Goal: Task Accomplishment & Management: Manage account settings

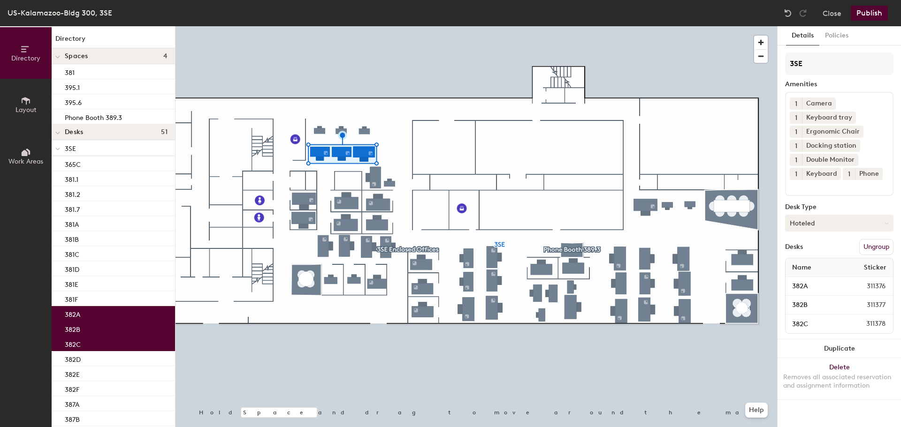
click at [834, 226] on button "Hoteled" at bounding box center [839, 223] width 108 height 17
click at [814, 254] on div "Assigned" at bounding box center [832, 252] width 94 height 14
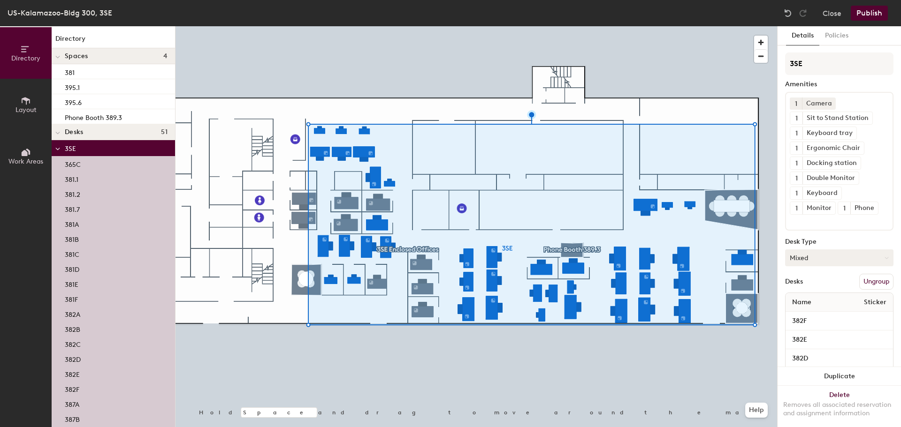
click at [842, 259] on button "Mixed" at bounding box center [839, 258] width 108 height 17
click at [818, 287] on div "Assigned" at bounding box center [832, 287] width 94 height 14
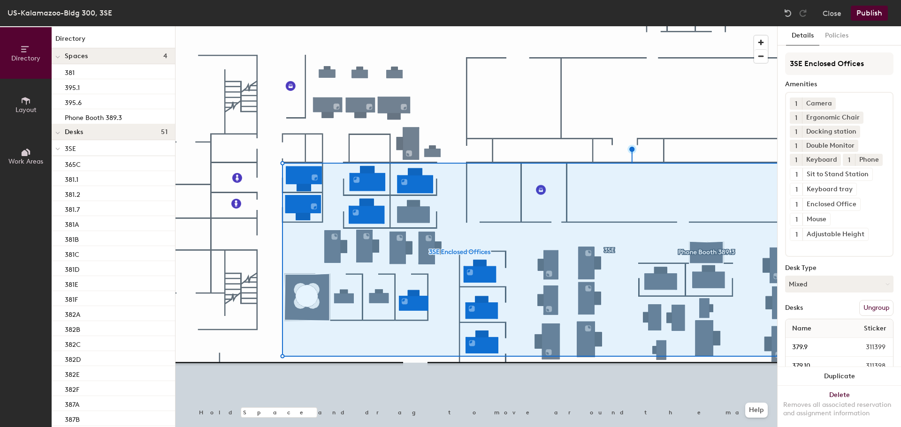
click at [814, 288] on div "3SE Enclosed Offices Amenities 1 Camera 1 Ergonomic Chair 1 Docking station 1 D…" at bounding box center [839, 292] width 108 height 479
click at [814, 293] on button "Mixed" at bounding box center [839, 284] width 108 height 17
click at [807, 320] on div "Assigned" at bounding box center [832, 313] width 94 height 14
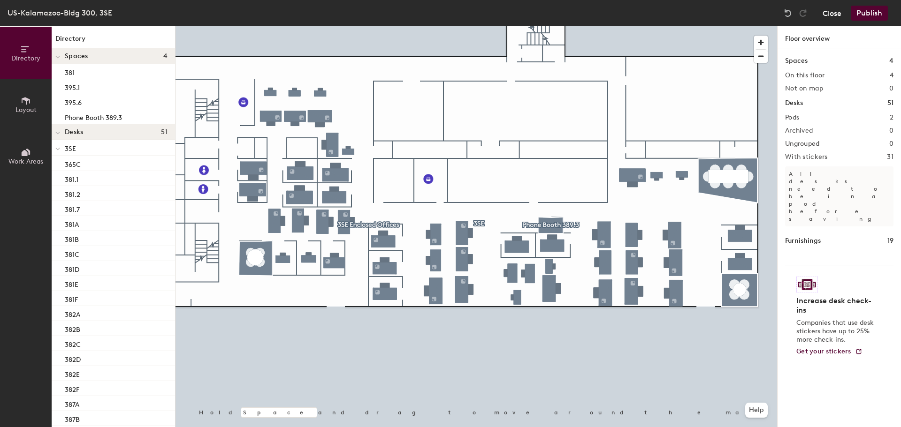
click at [833, 10] on button "Close" at bounding box center [831, 13] width 19 height 15
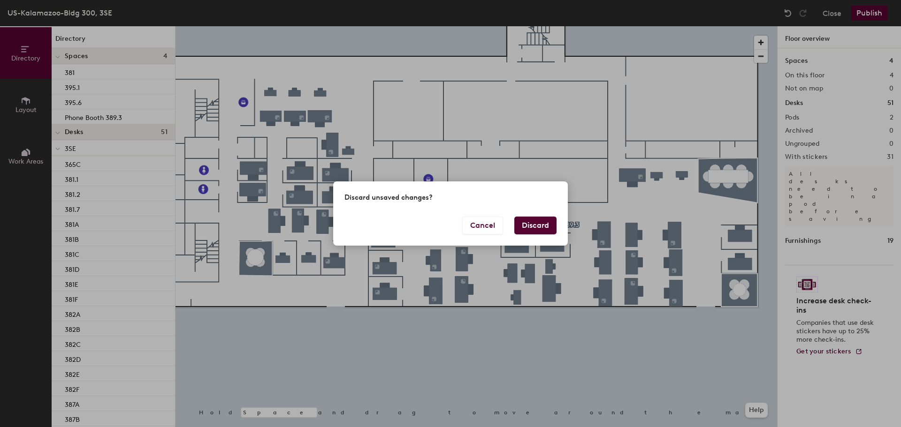
click at [540, 225] on button "Discard" at bounding box center [535, 226] width 42 height 18
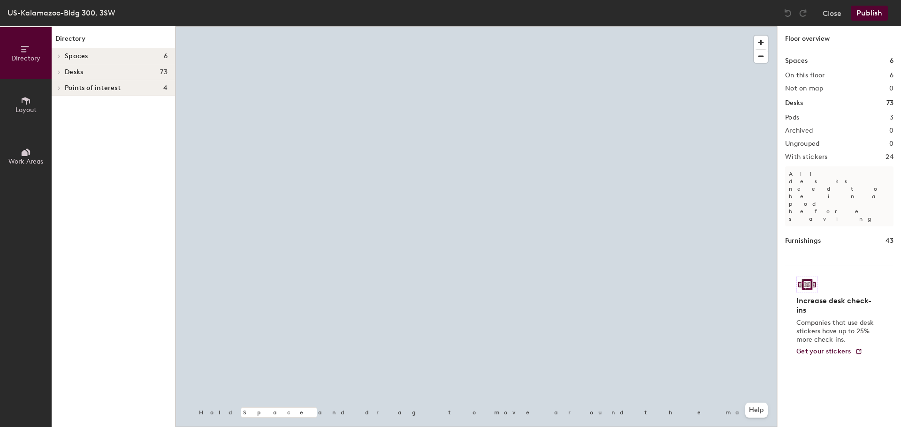
click at [438, 26] on div at bounding box center [475, 26] width 601 height 0
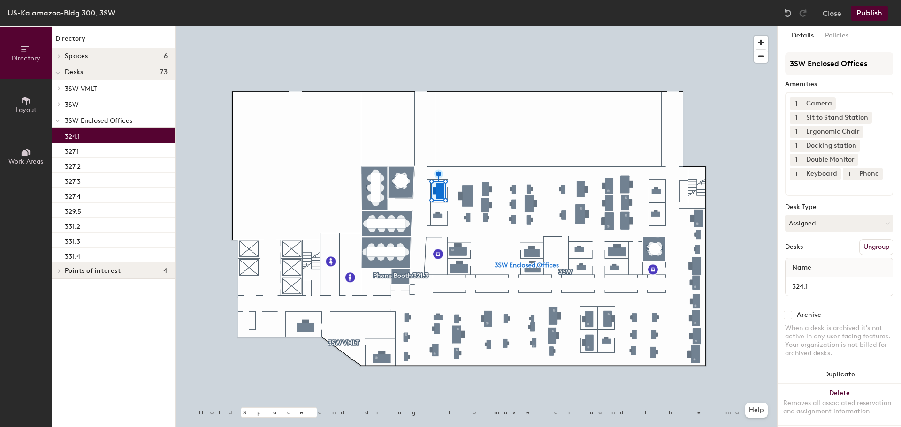
click at [22, 101] on icon at bounding box center [26, 101] width 8 height 8
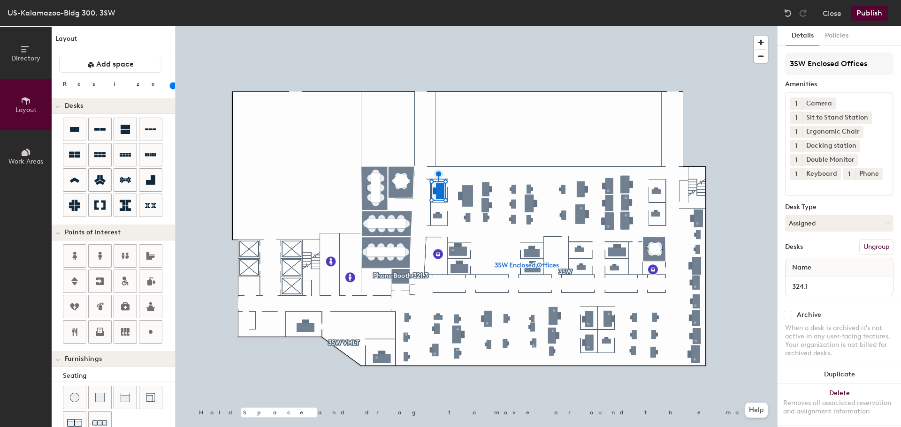
click at [170, 83] on input "range" at bounding box center [170, 86] width 0 height 8
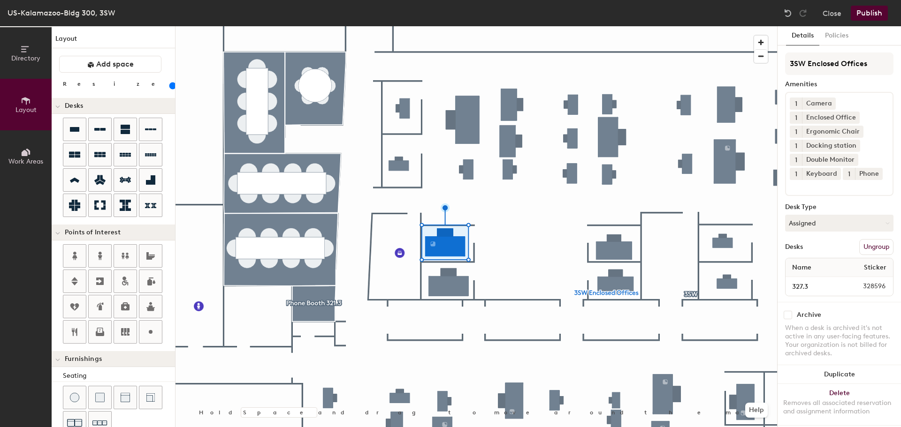
click at [170, 84] on input "range" at bounding box center [170, 86] width 0 height 8
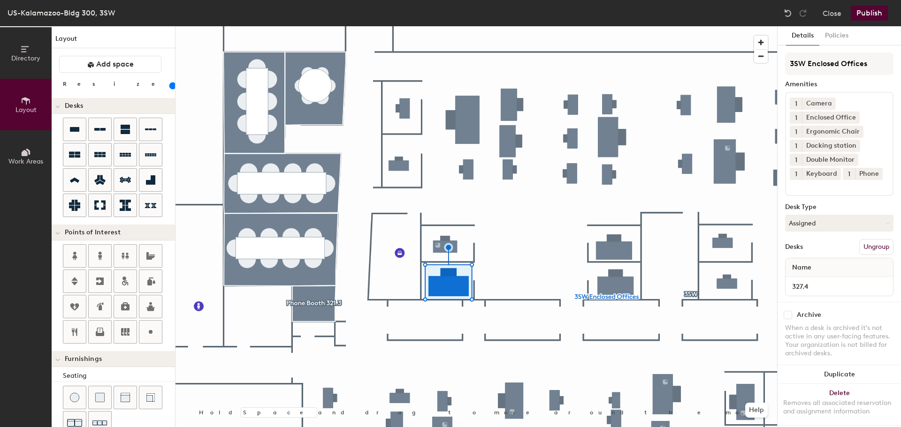
click at [170, 86] on input "range" at bounding box center [170, 86] width 0 height 8
click at [864, 10] on button "Publish" at bounding box center [869, 13] width 37 height 15
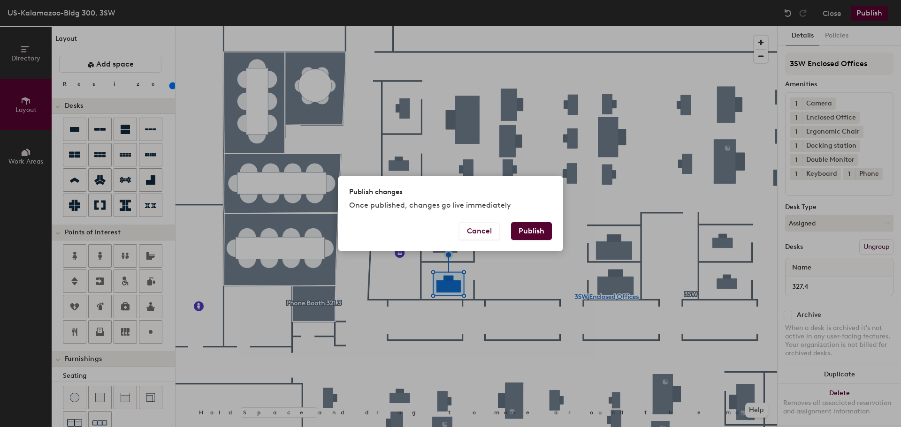
click at [528, 229] on button "Publish" at bounding box center [531, 231] width 41 height 18
type input "20"
